Goal: Information Seeking & Learning: Check status

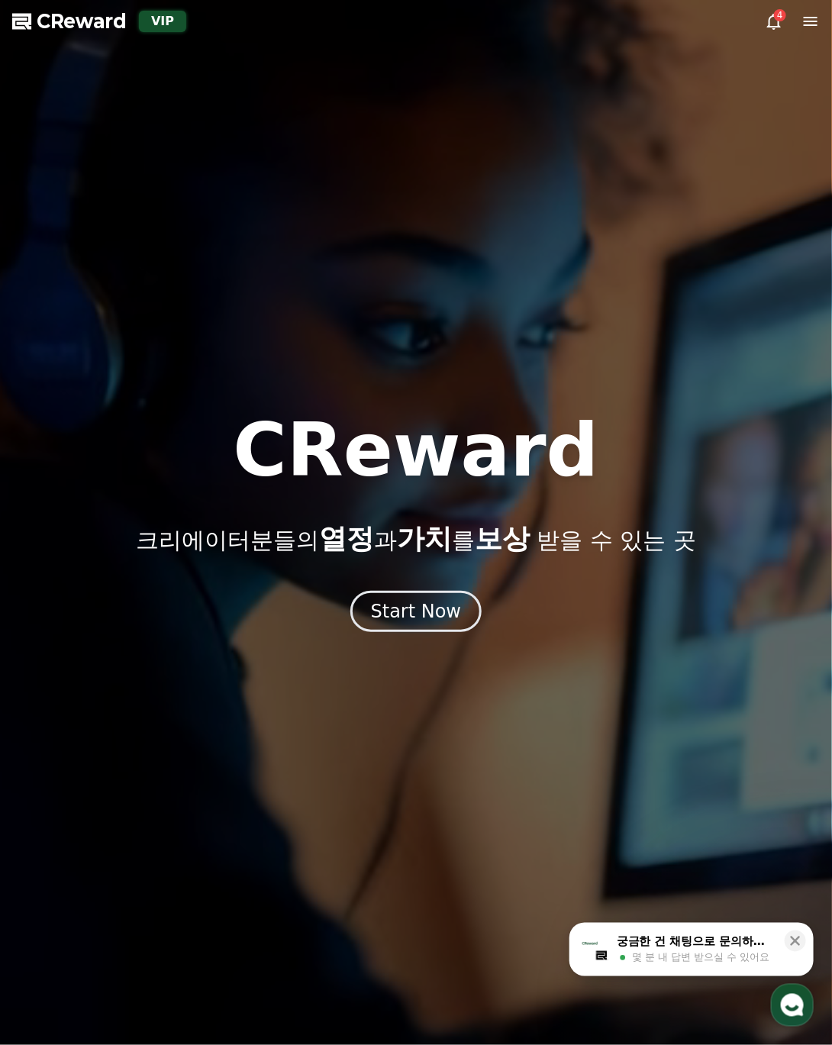
click at [733, 597] on div "Start Now" at bounding box center [416, 611] width 832 height 41
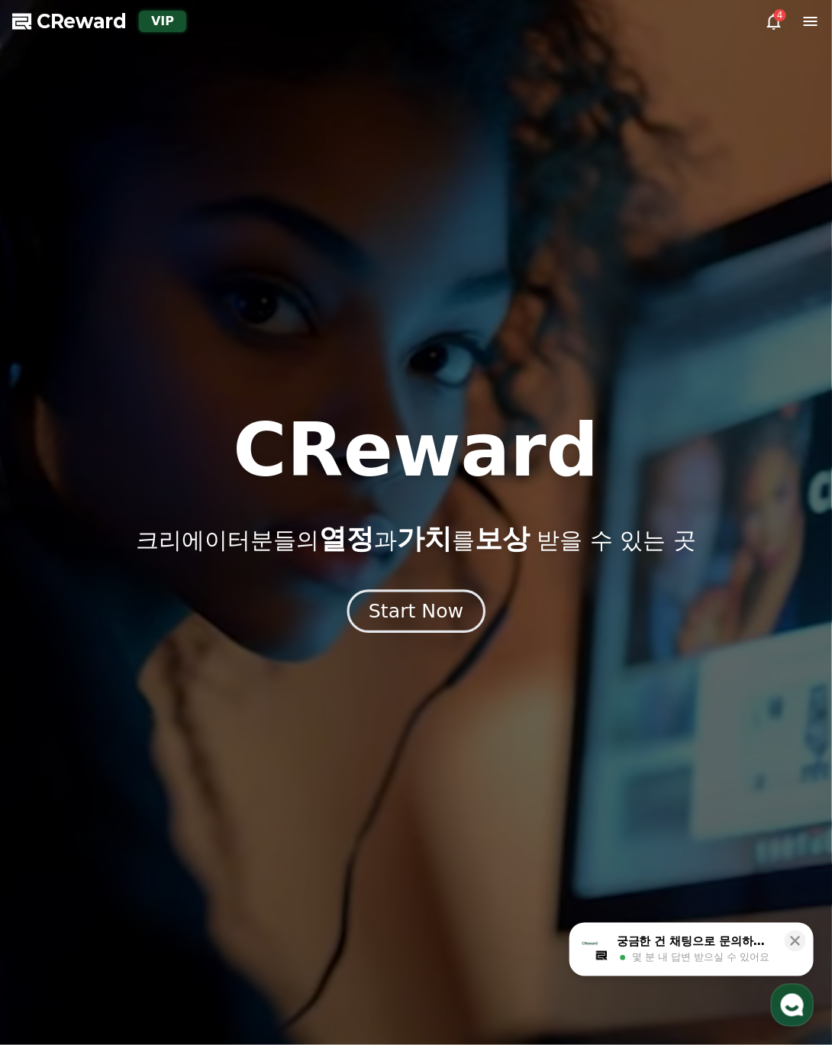
click at [420, 620] on div "Start Now" at bounding box center [416, 612] width 95 height 26
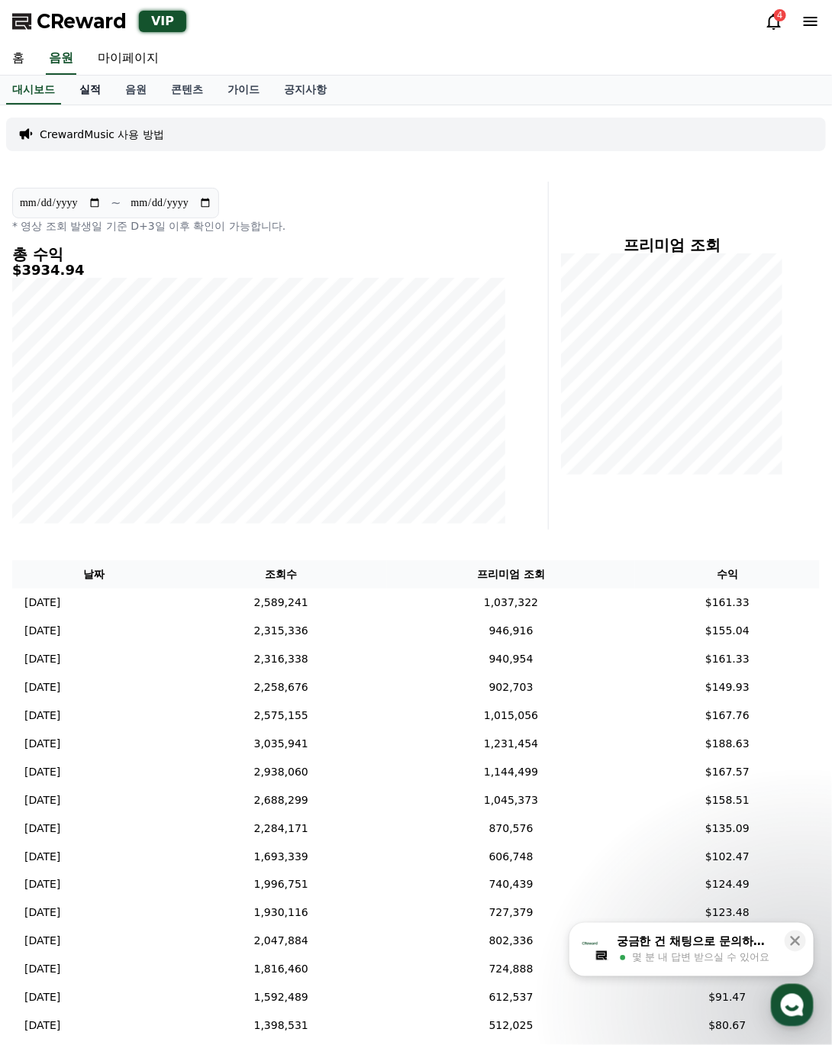
click at [98, 89] on link "실적" at bounding box center [90, 90] width 46 height 29
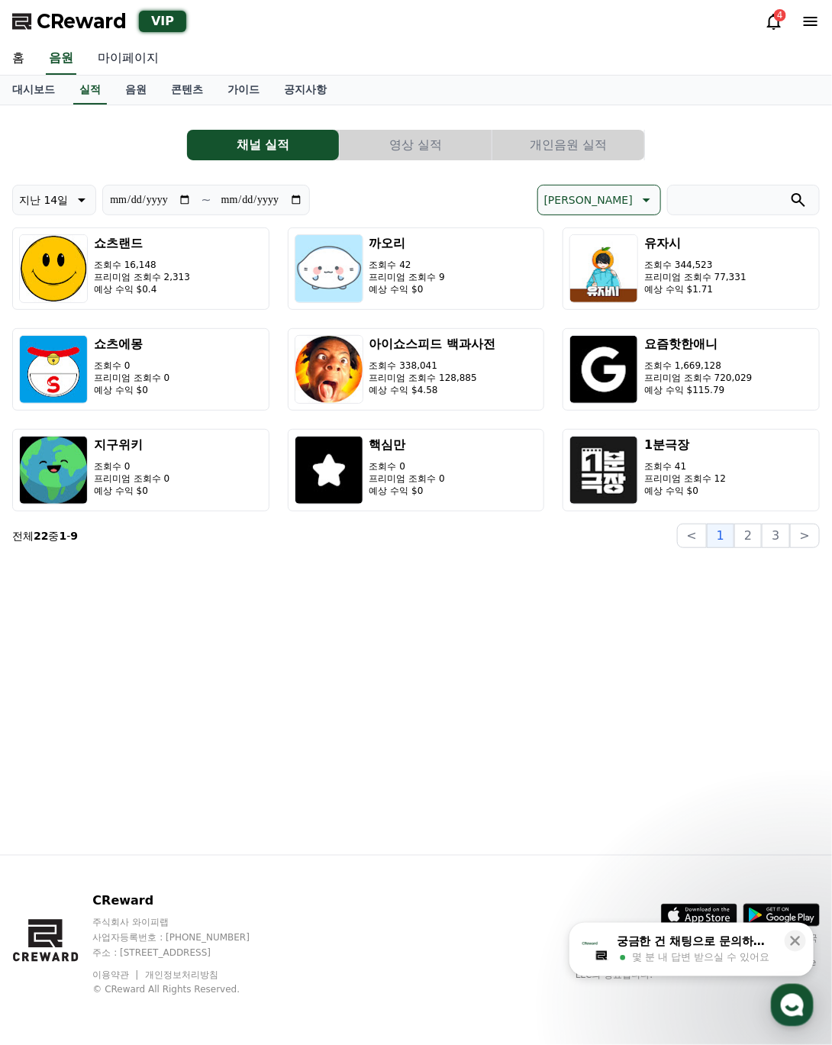
click at [101, 64] on link "마이페이지" at bounding box center [129, 59] width 86 height 32
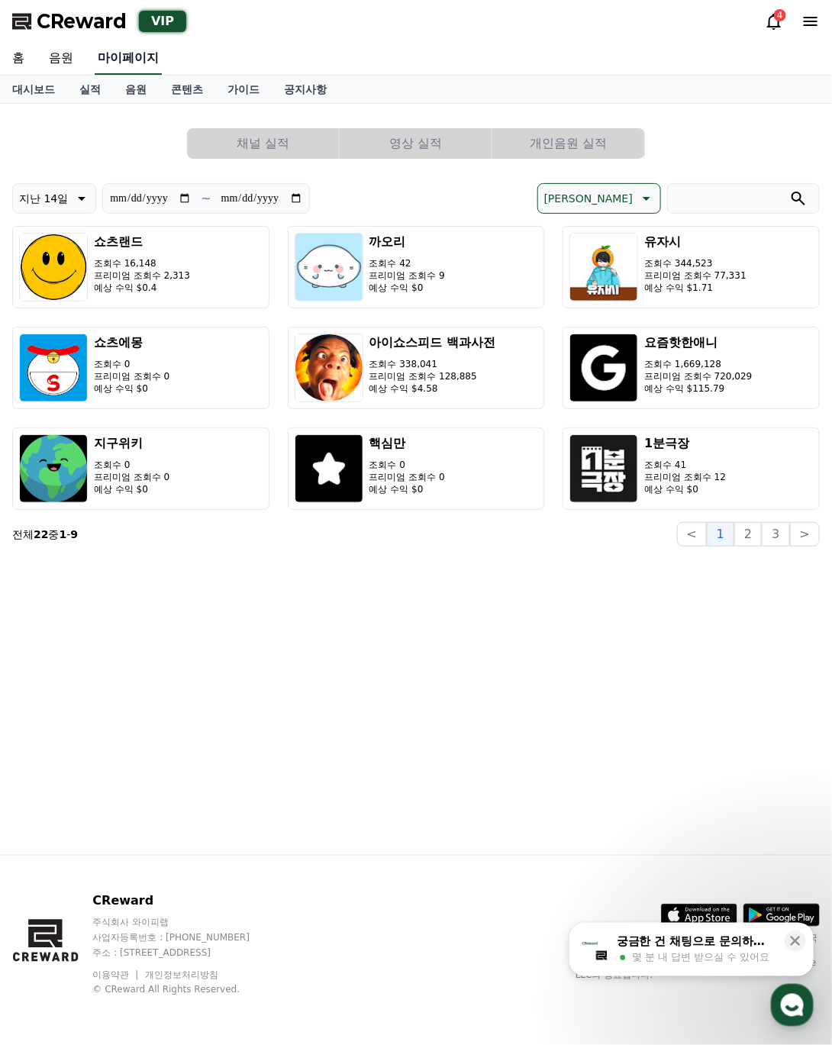
select select "**********"
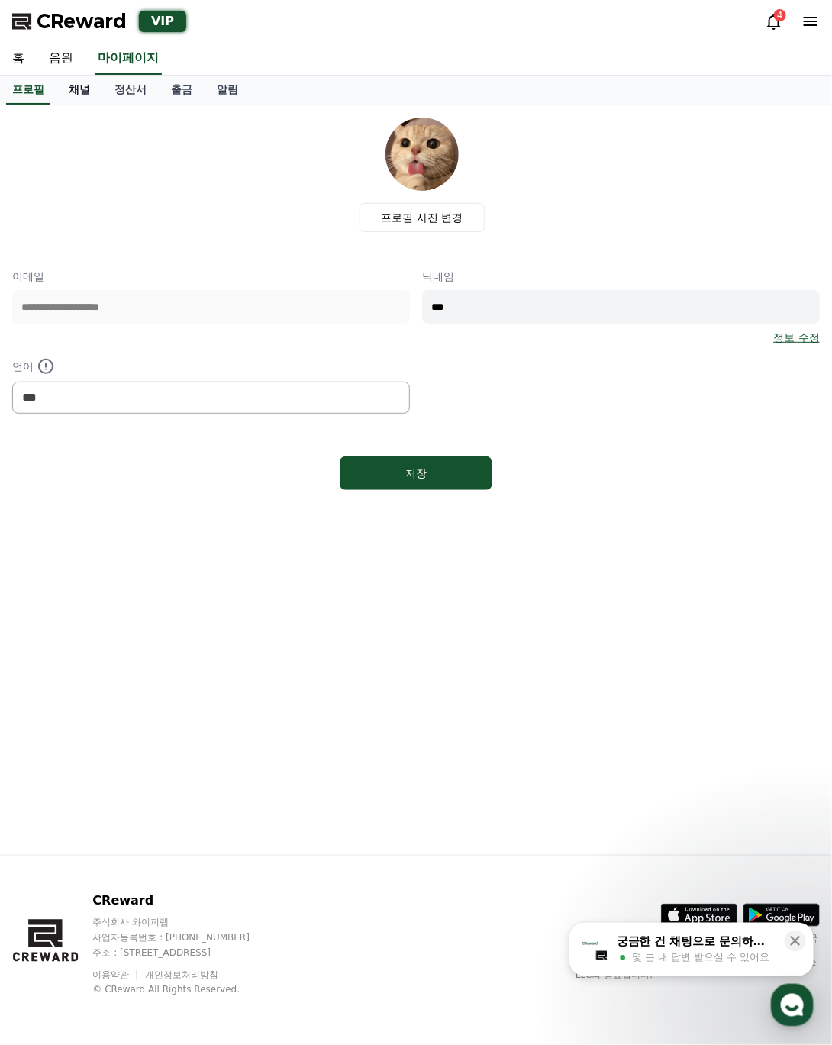
click at [83, 92] on link "채널" at bounding box center [80, 90] width 46 height 29
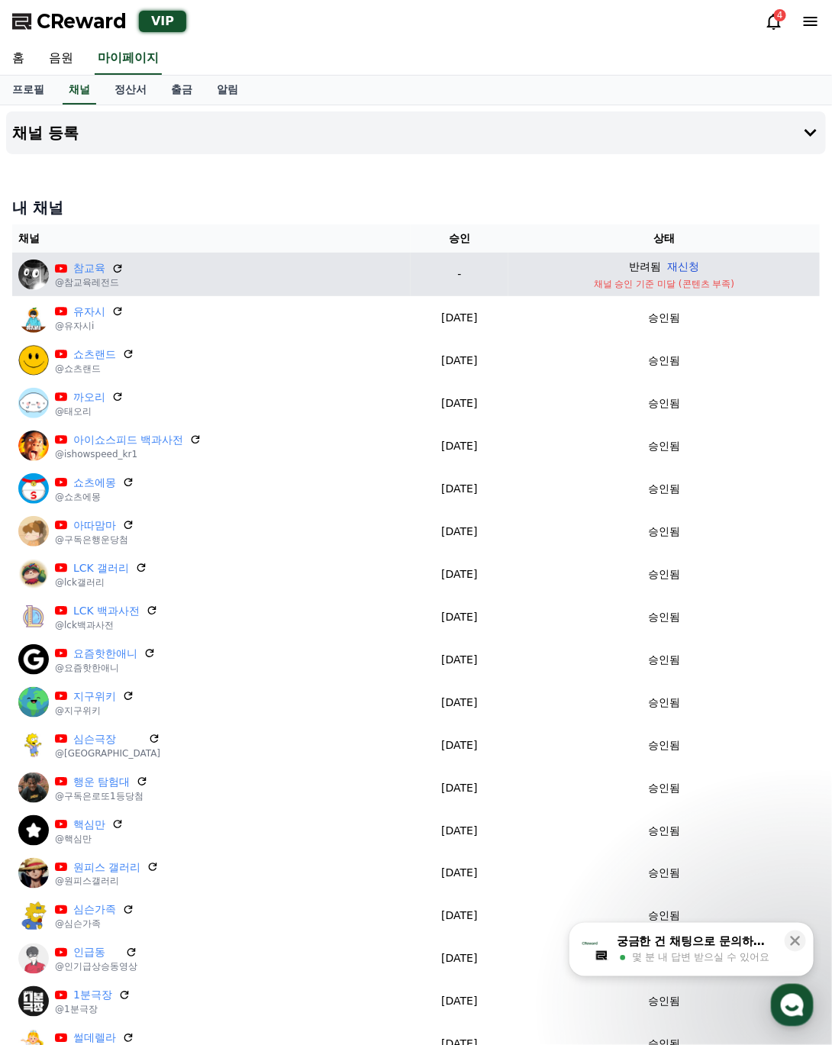
click at [694, 260] on table "채널 승인 상태 참교육 @참교육레전드 - 반려됨 재신청 채널 승인 기준 미달 (콘텐츠 부족) 유자시 @유자시i 2025-07-02 07-02 …" at bounding box center [416, 815] width 808 height 1183
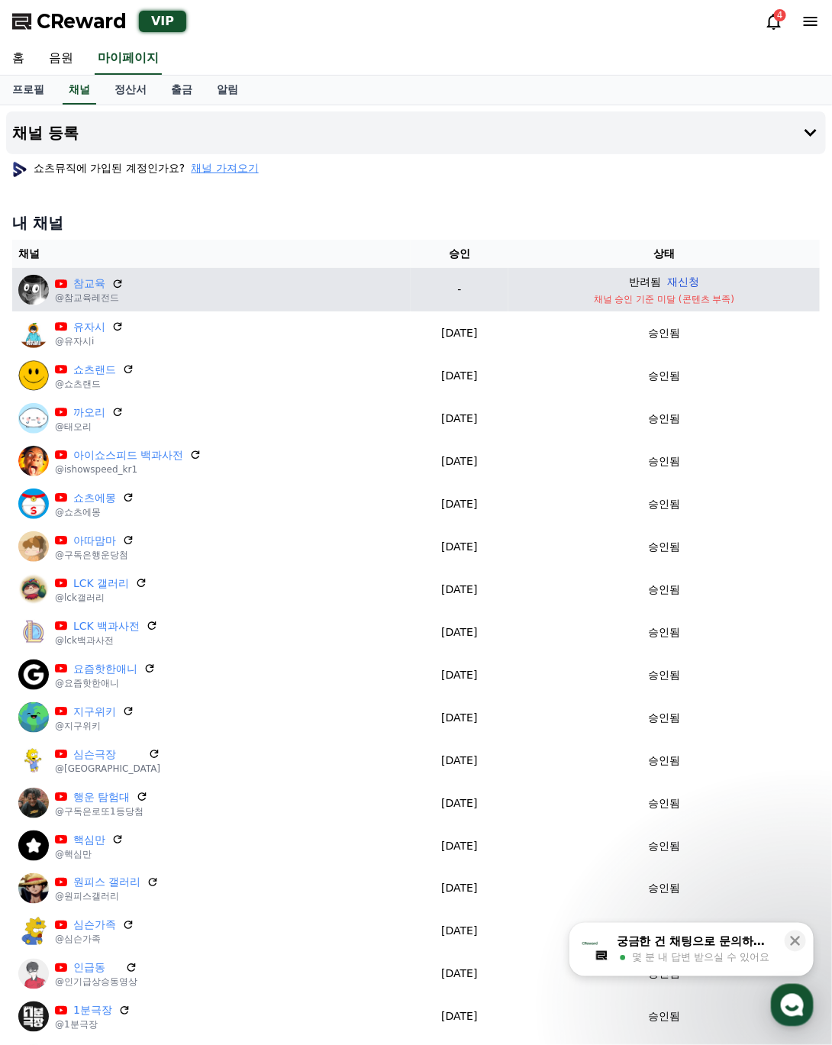
click at [696, 280] on button "재신청" at bounding box center [683, 282] width 32 height 16
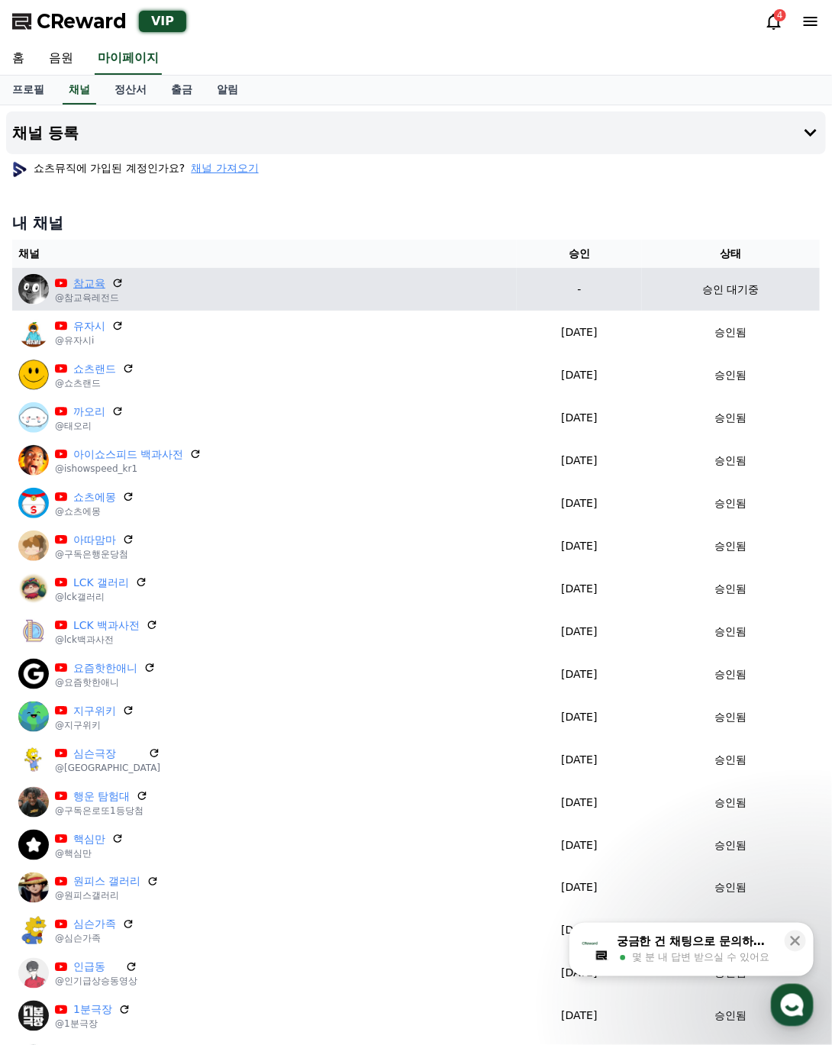
click at [86, 277] on link "참교육" at bounding box center [89, 284] width 32 height 16
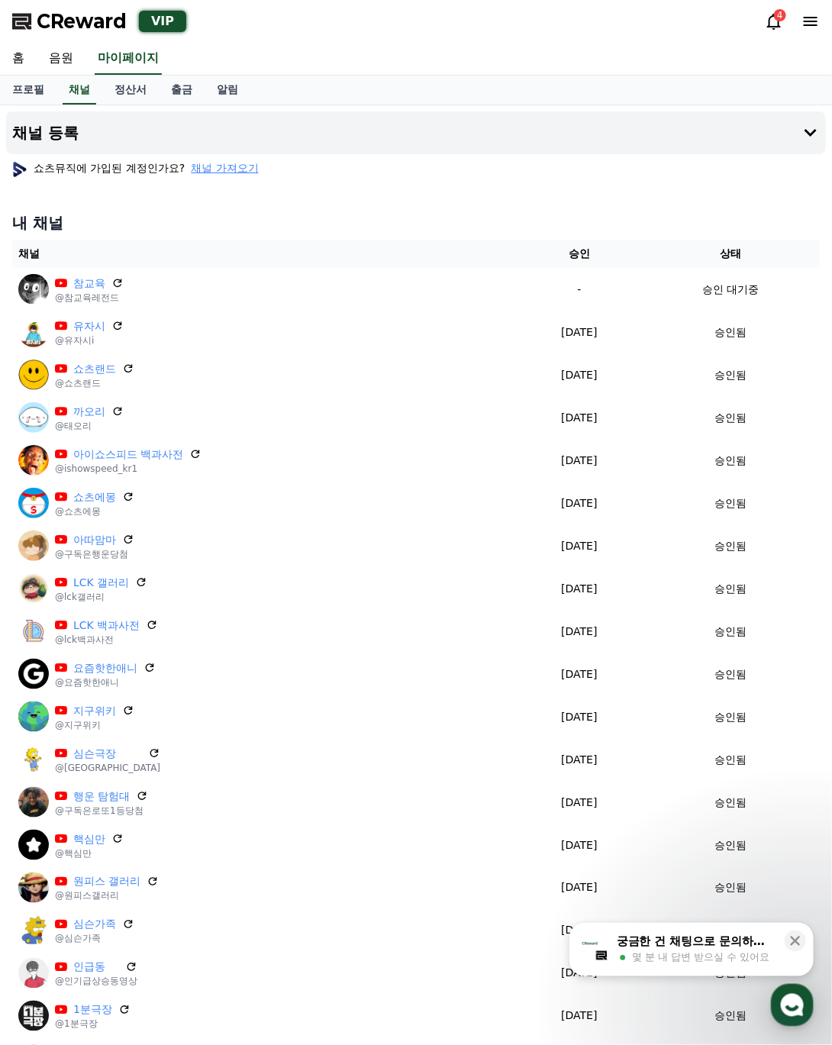
click at [396, 178] on div "쇼츠뮤직에 가입된 계정인가요? 채널 가져오기" at bounding box center [416, 167] width 820 height 27
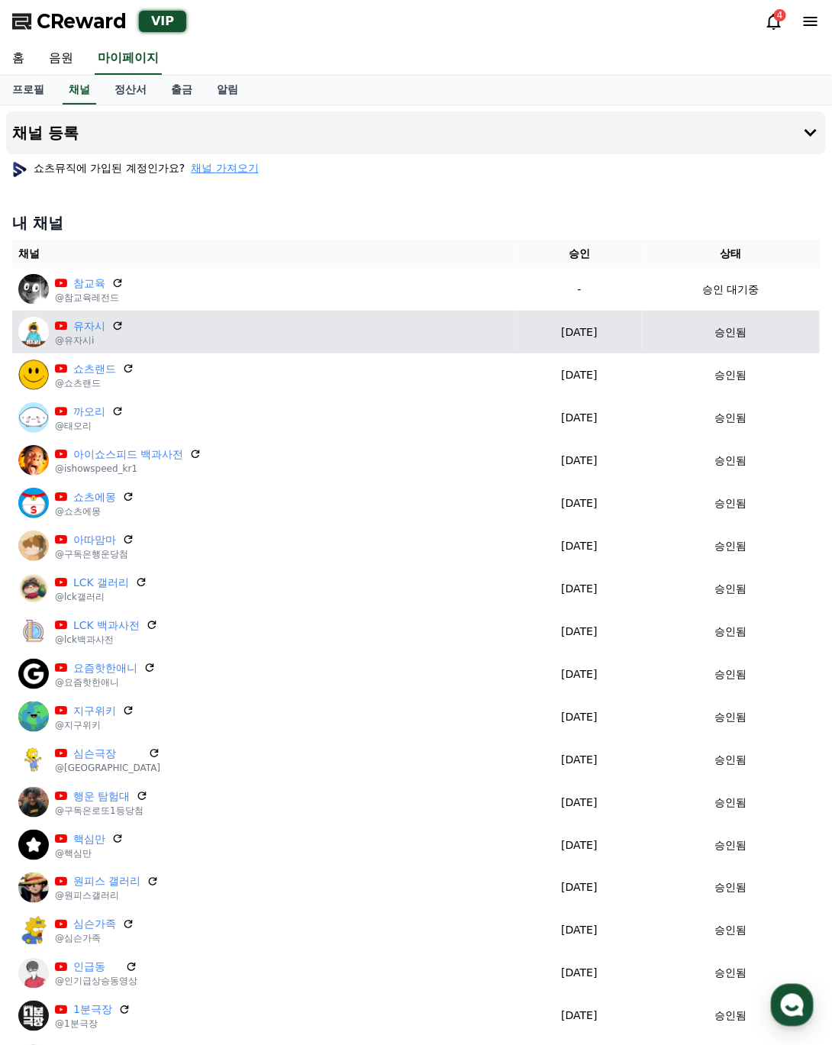
click at [121, 318] on p "유자시" at bounding box center [89, 326] width 69 height 16
click at [120, 321] on icon at bounding box center [118, 326] width 14 height 14
click at [91, 330] on link "유자시" at bounding box center [89, 326] width 32 height 16
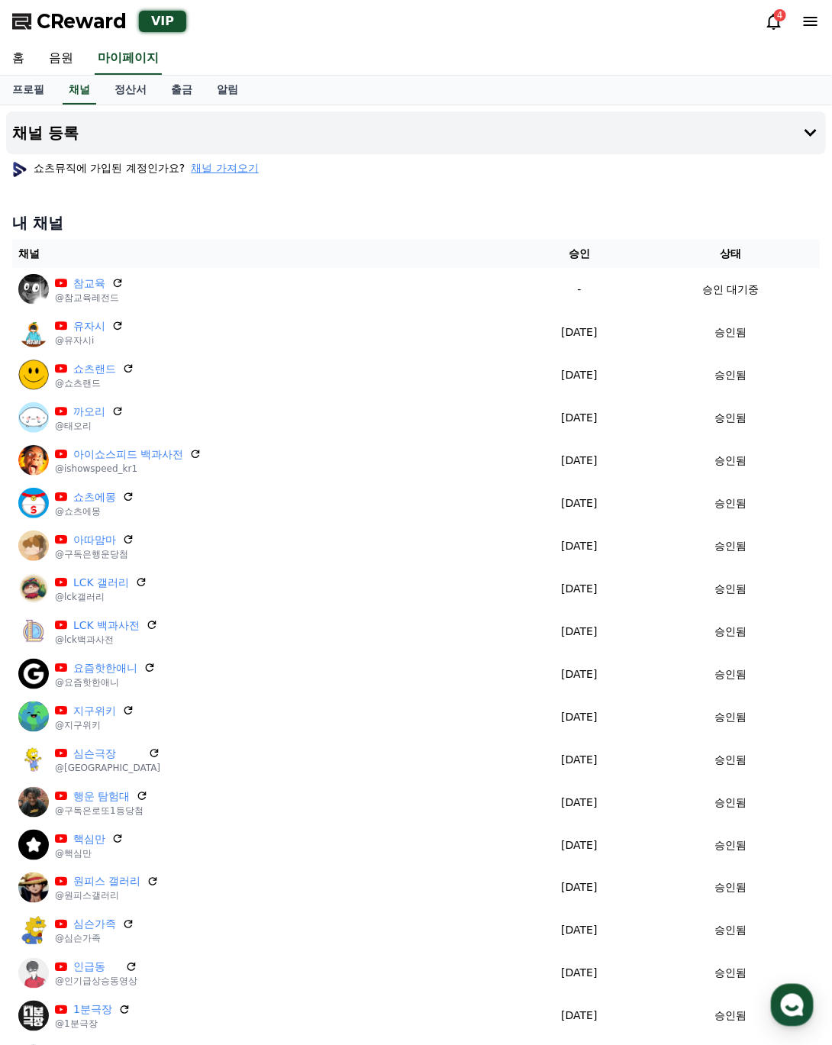
click at [400, 176] on div "쇼츠뮤직에 가입된 계정인가요? 채널 가져오기" at bounding box center [416, 167] width 820 height 27
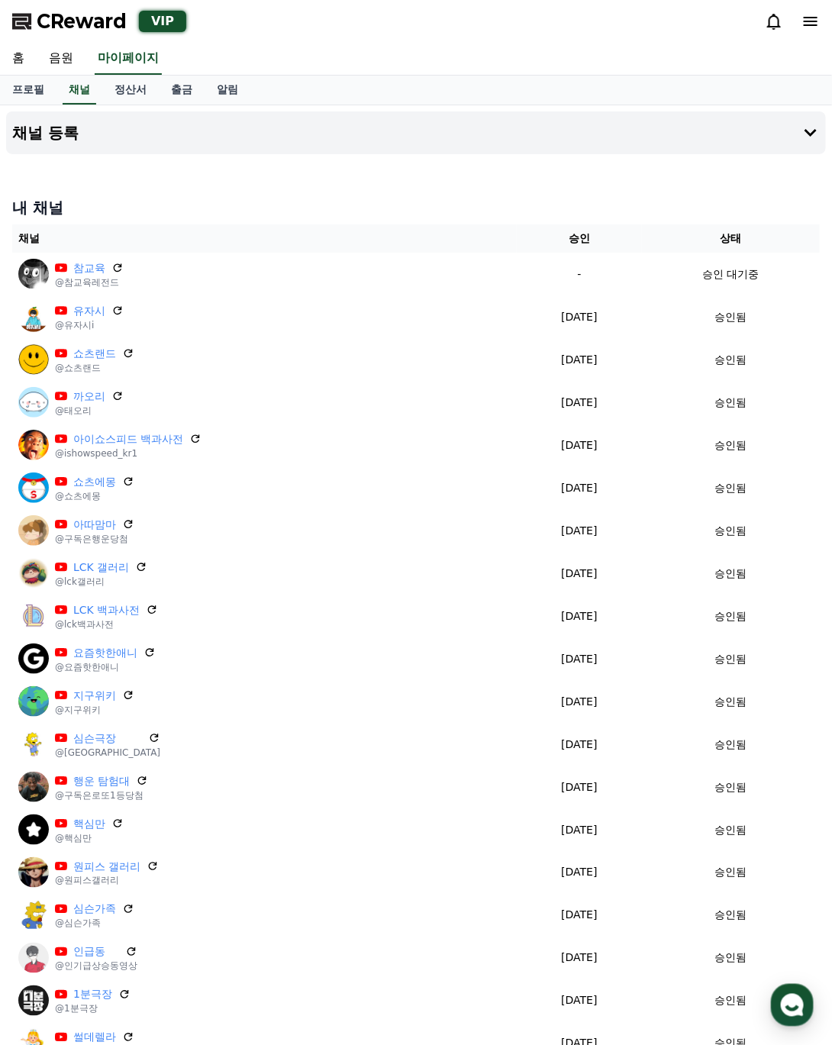
click at [122, 89] on link "정산서" at bounding box center [130, 90] width 57 height 29
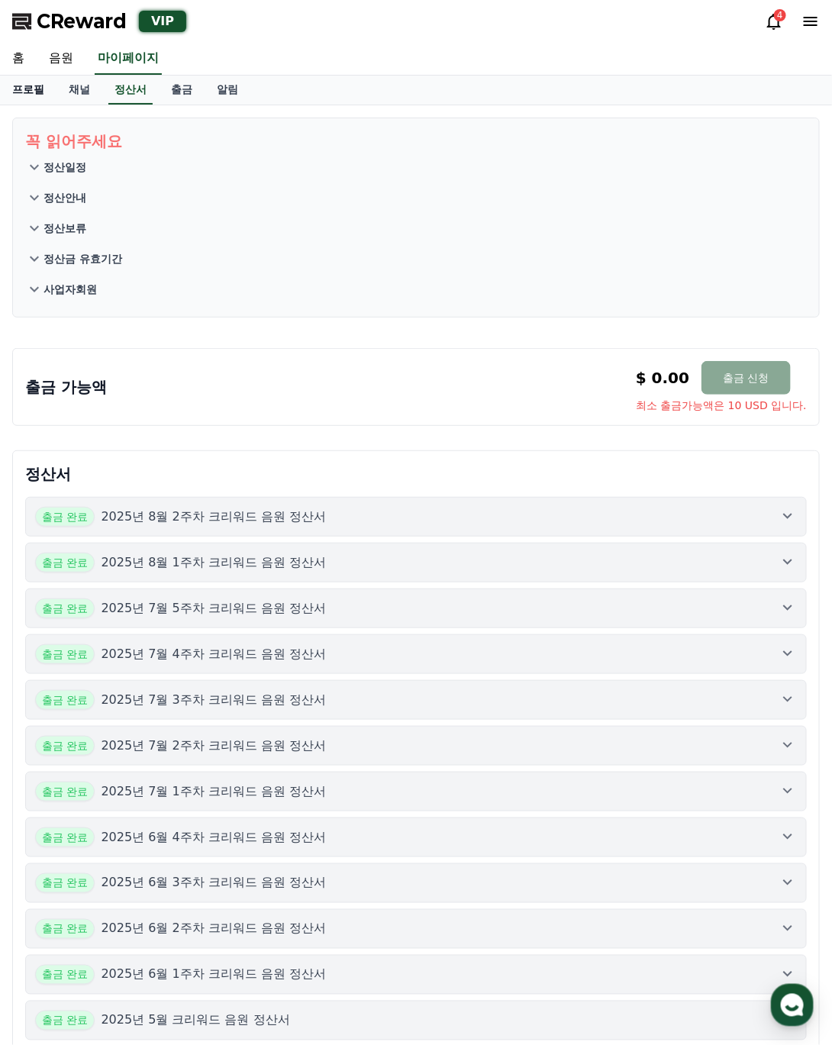
click at [31, 93] on link "프로필" at bounding box center [28, 90] width 57 height 29
select select "**********"
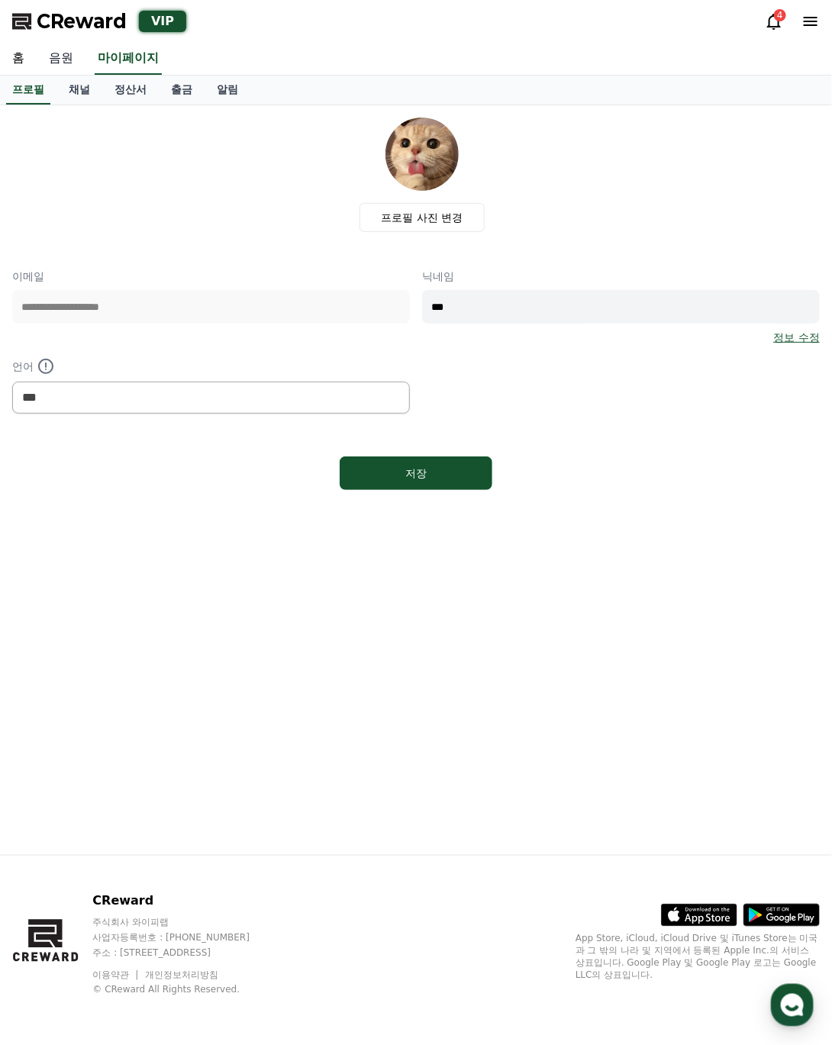
click at [64, 57] on link "음원" at bounding box center [61, 59] width 49 height 32
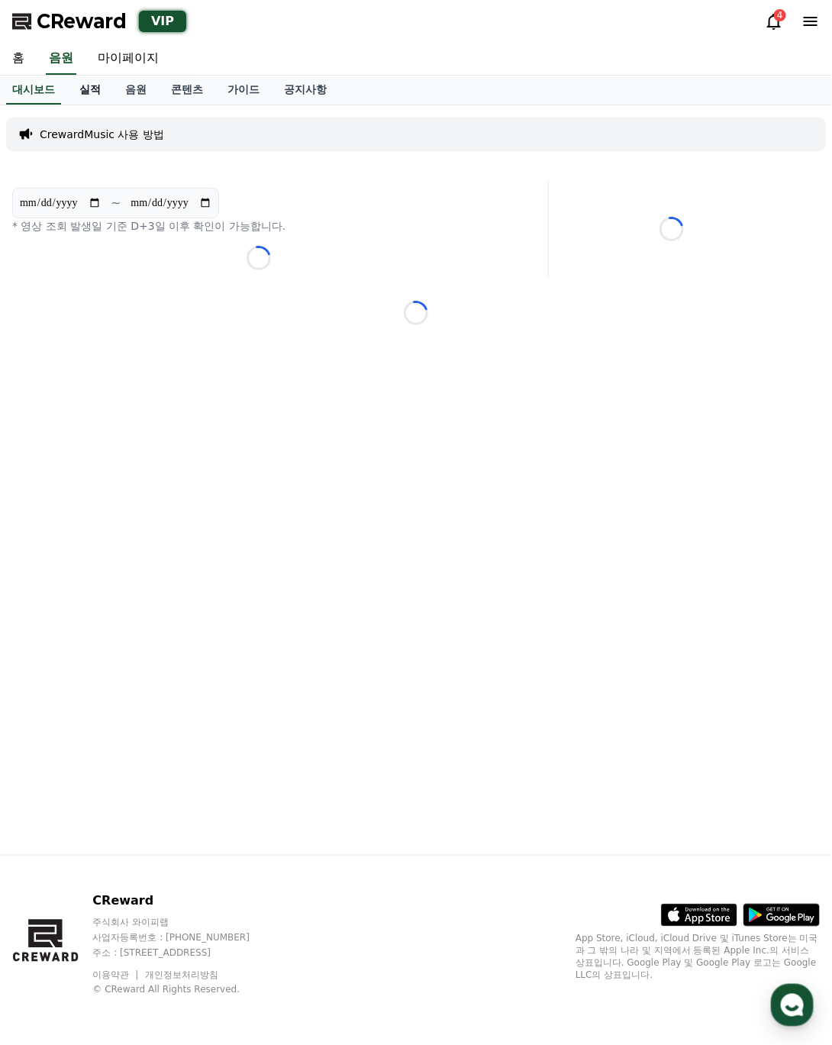
click at [103, 92] on link "실적" at bounding box center [90, 90] width 46 height 29
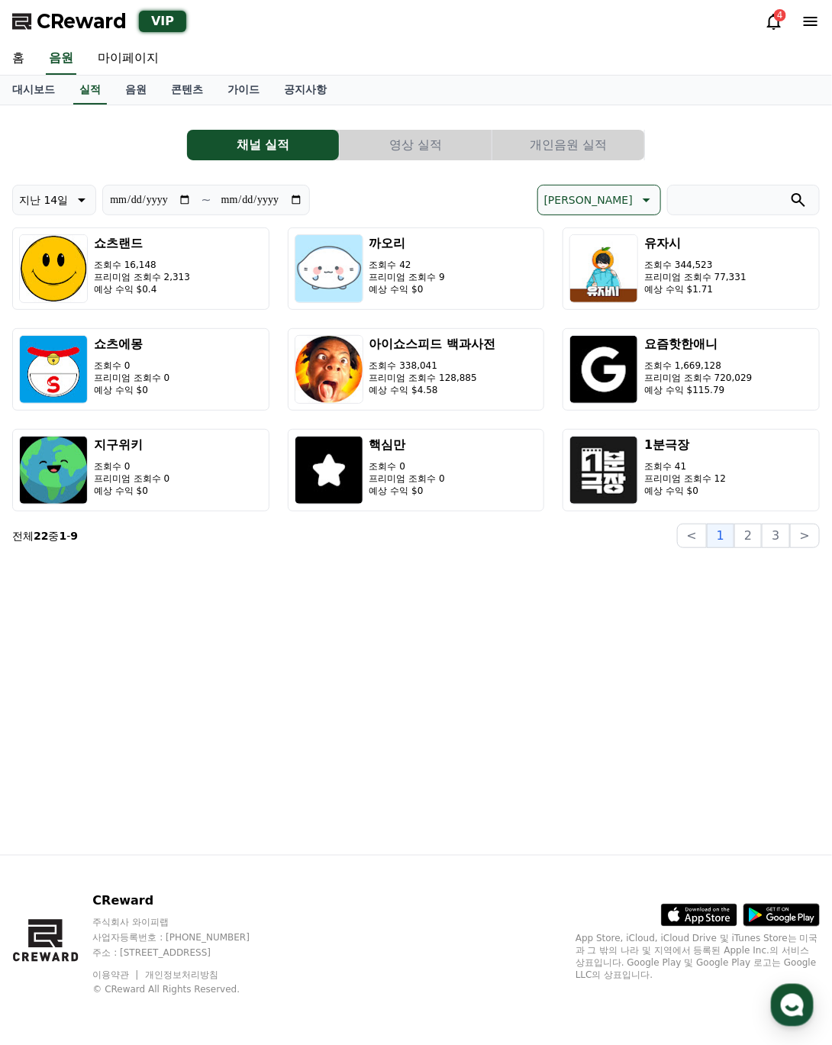
click at [429, 146] on button "영상 실적" at bounding box center [416, 145] width 152 height 31
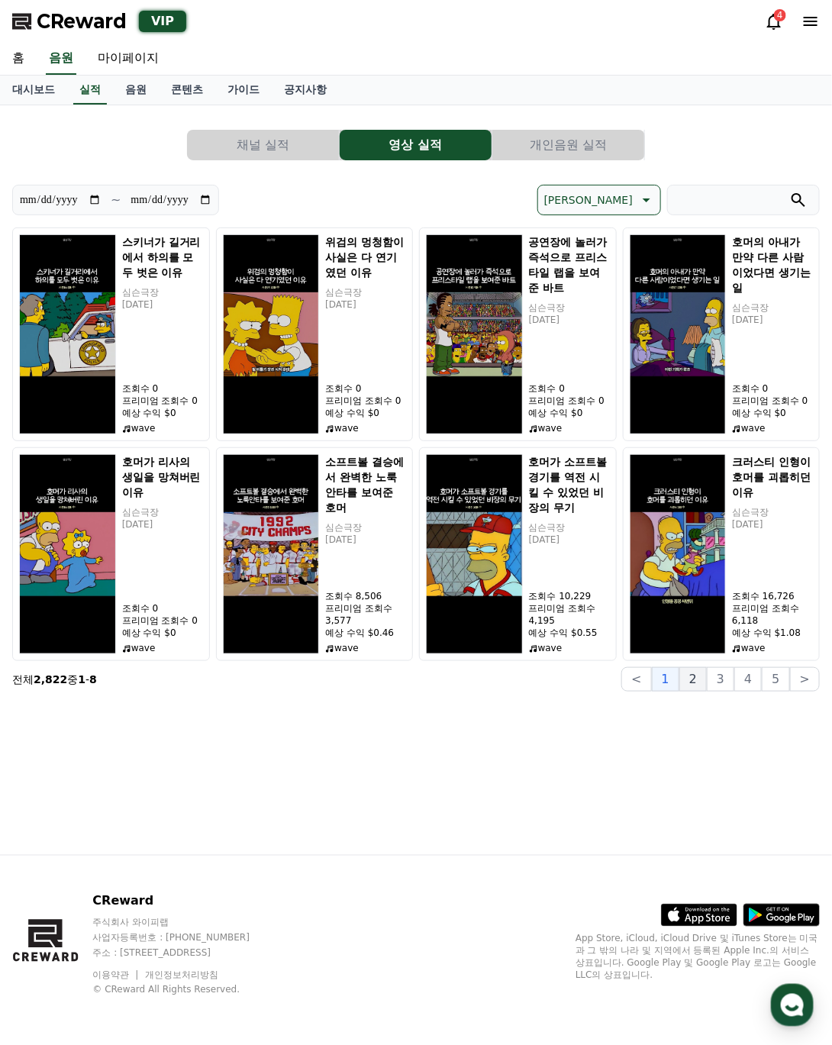
click at [705, 682] on button "2" at bounding box center [693, 679] width 27 height 24
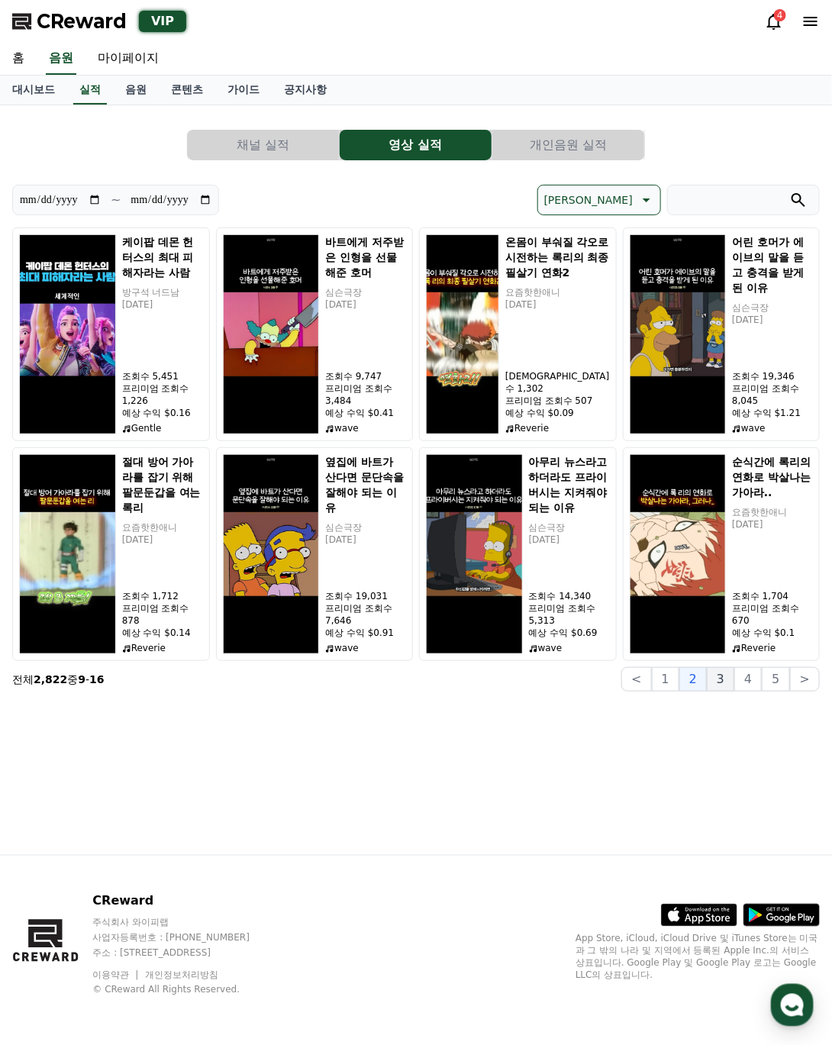
click at [728, 688] on button "3" at bounding box center [720, 679] width 27 height 24
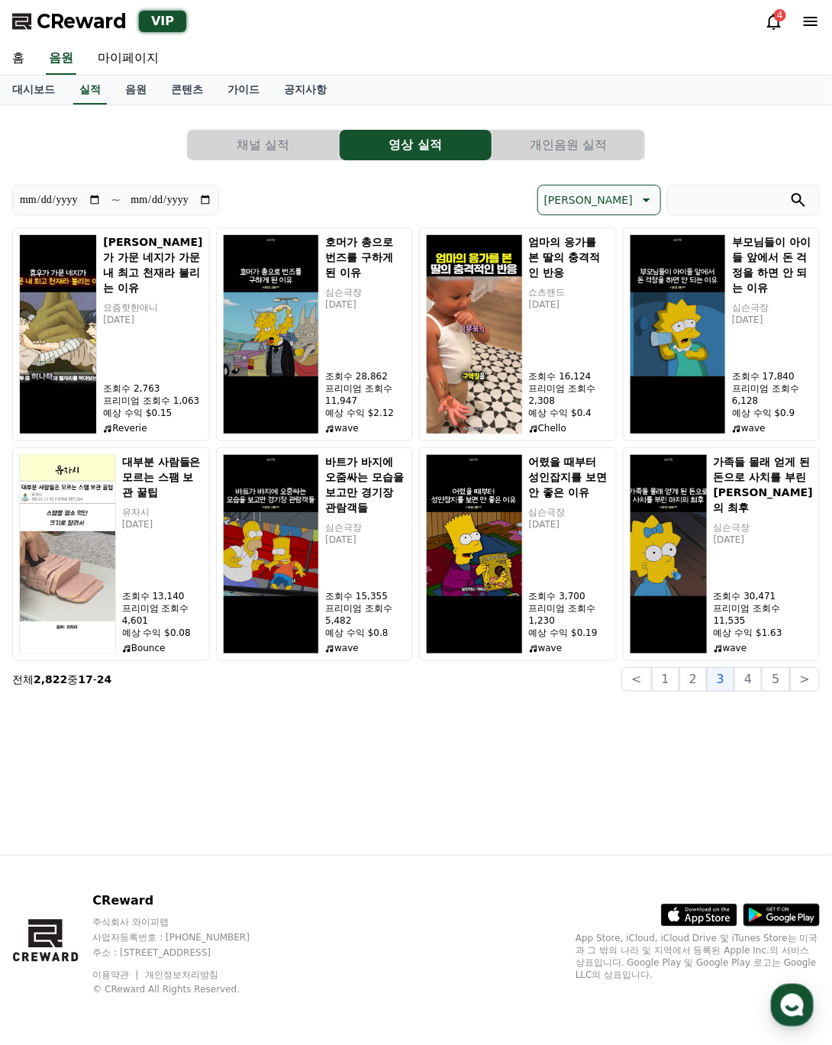
click at [599, 150] on button "개인음원 실적" at bounding box center [568, 145] width 152 height 31
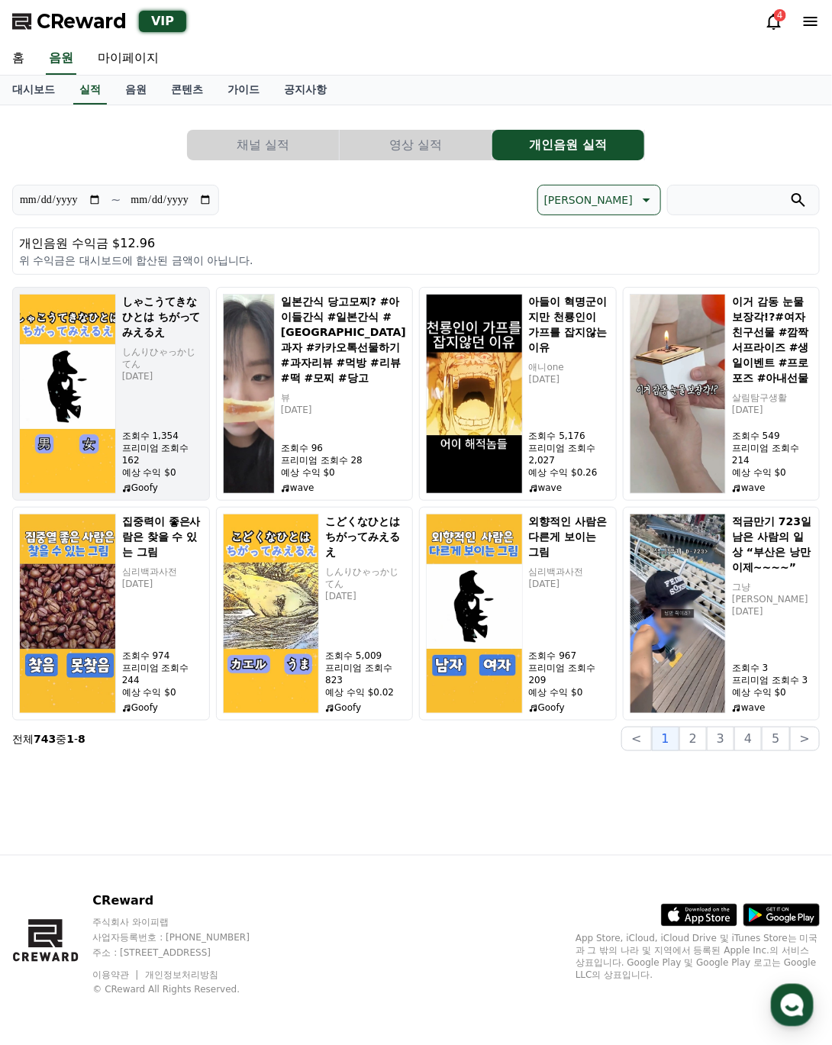
click at [143, 346] on p "しんりひゃっかじてん" at bounding box center [162, 358] width 81 height 24
